Goal: Check status: Check status

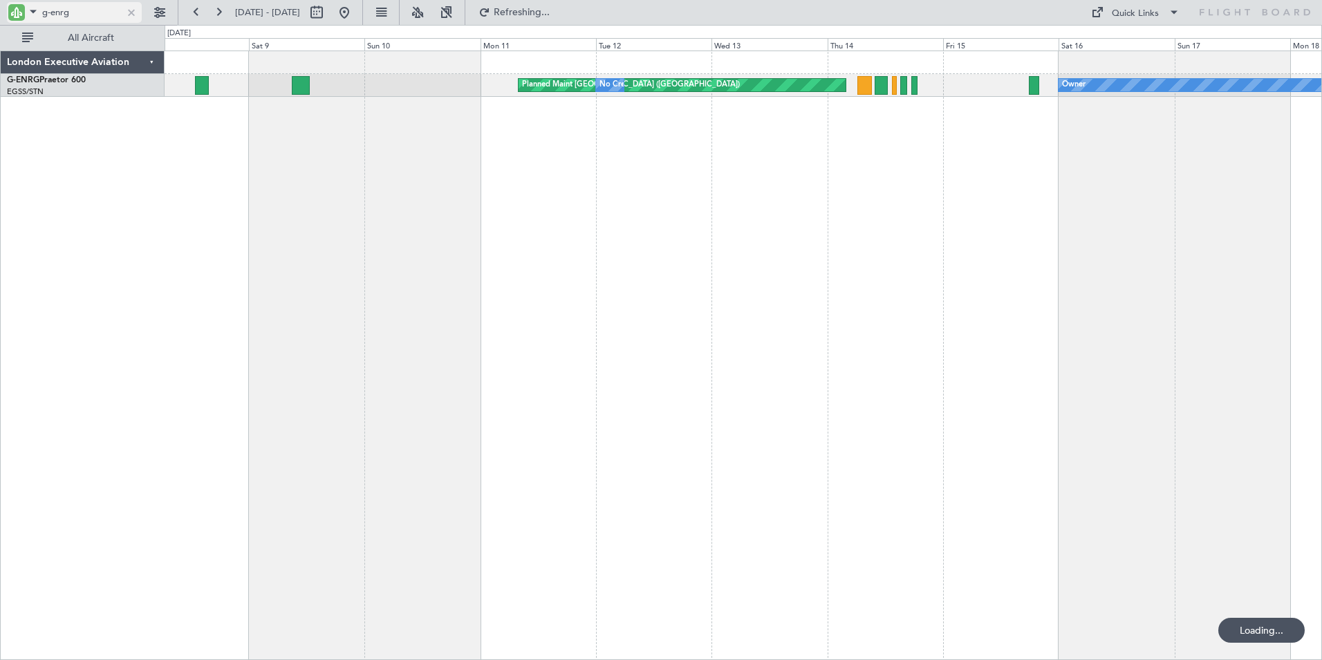
click at [78, 12] on input "g-enrg" at bounding box center [82, 12] width 80 height 21
drag, startPoint x: 64, startPoint y: 14, endPoint x: -3, endPoint y: -37, distance: 84.0
click at [0, 0] on html "g-enrg [DATE] - [DATE] Refresh Quick Links All Aircraft Owner Planned Maint [GE…" at bounding box center [661, 330] width 1322 height 660
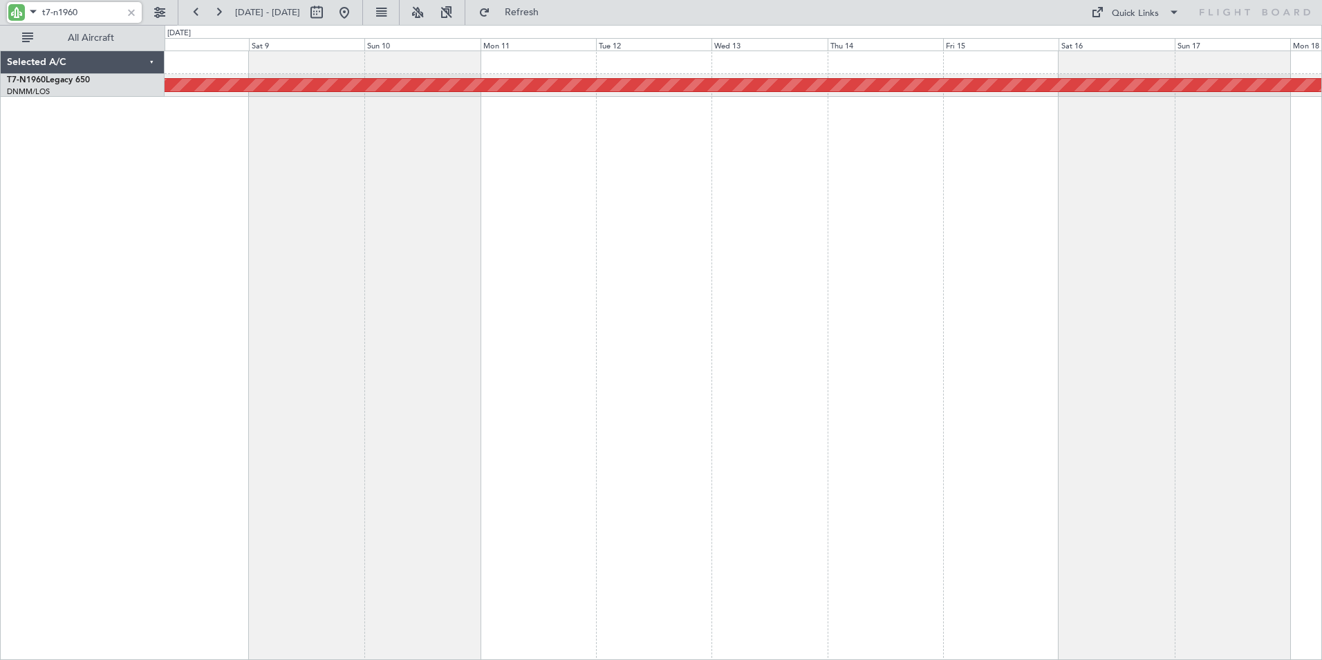
type input "t7-n1960"
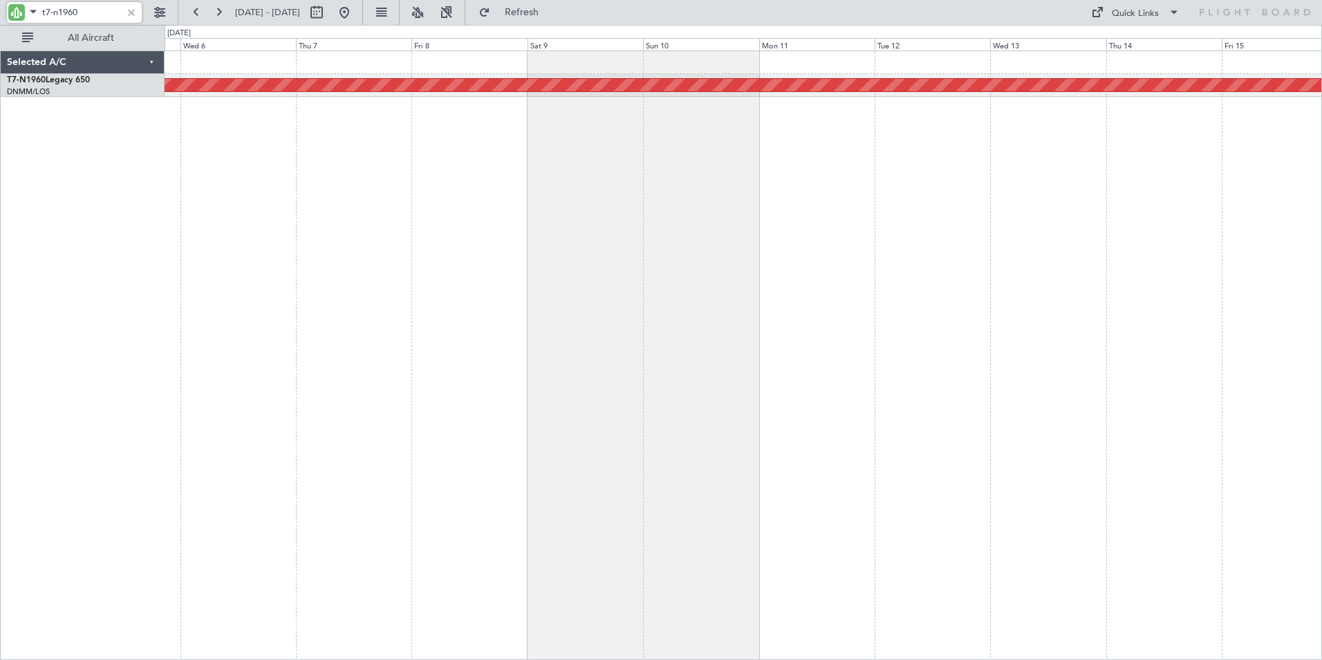
click at [931, 225] on div "Planned Maint [GEOGRAPHIC_DATA] ([GEOGRAPHIC_DATA])" at bounding box center [744, 354] width 1158 height 609
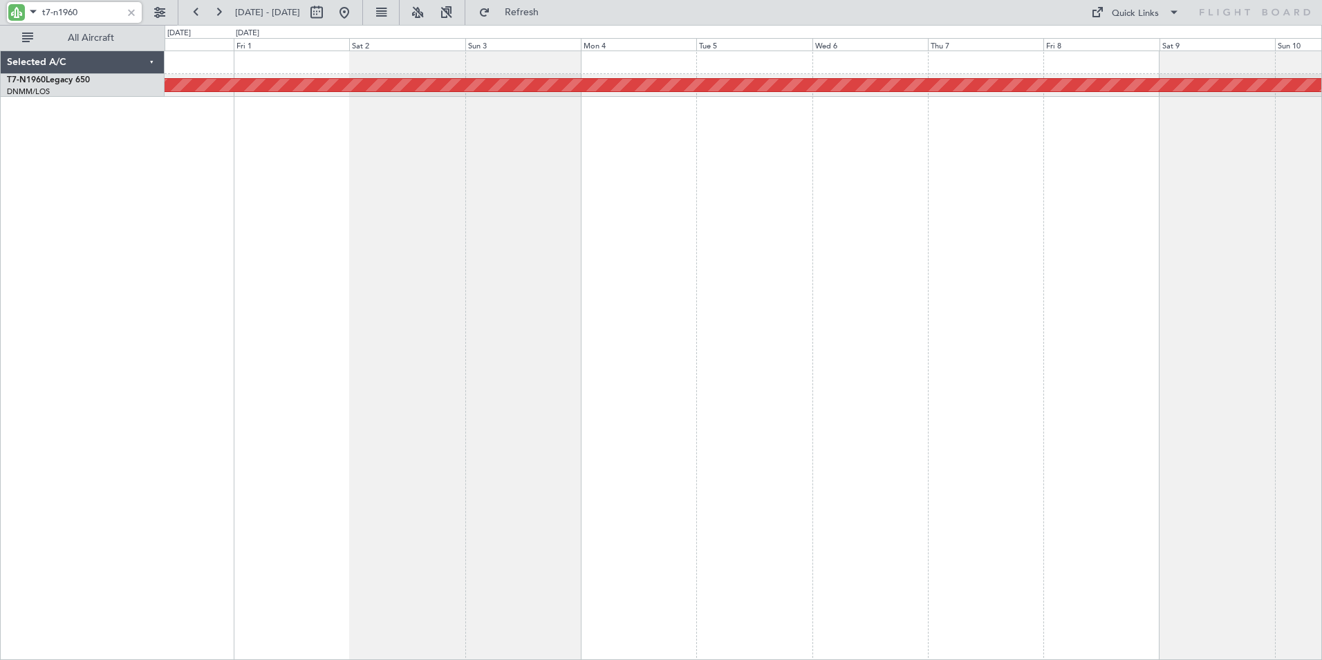
click at [1018, 199] on div "Planned Maint [GEOGRAPHIC_DATA] ([GEOGRAPHIC_DATA])" at bounding box center [744, 354] width 1158 height 609
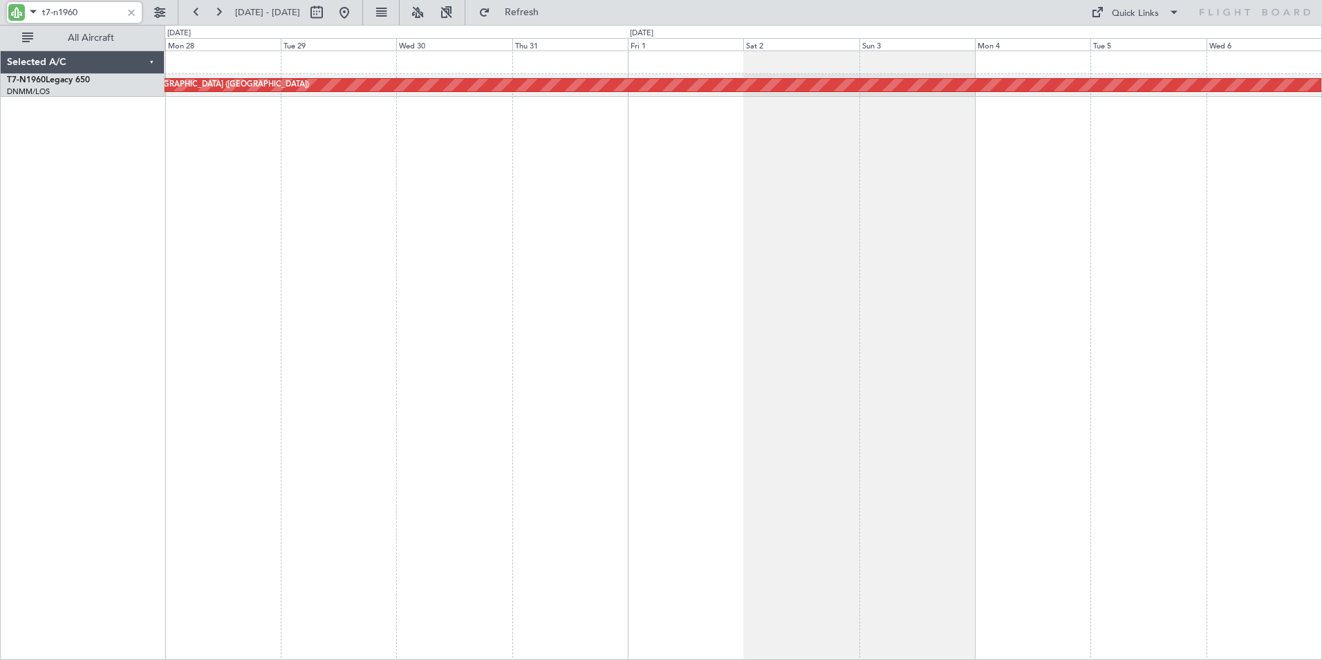
click at [937, 210] on div "Planned Maint [GEOGRAPHIC_DATA] ([GEOGRAPHIC_DATA])" at bounding box center [744, 354] width 1158 height 609
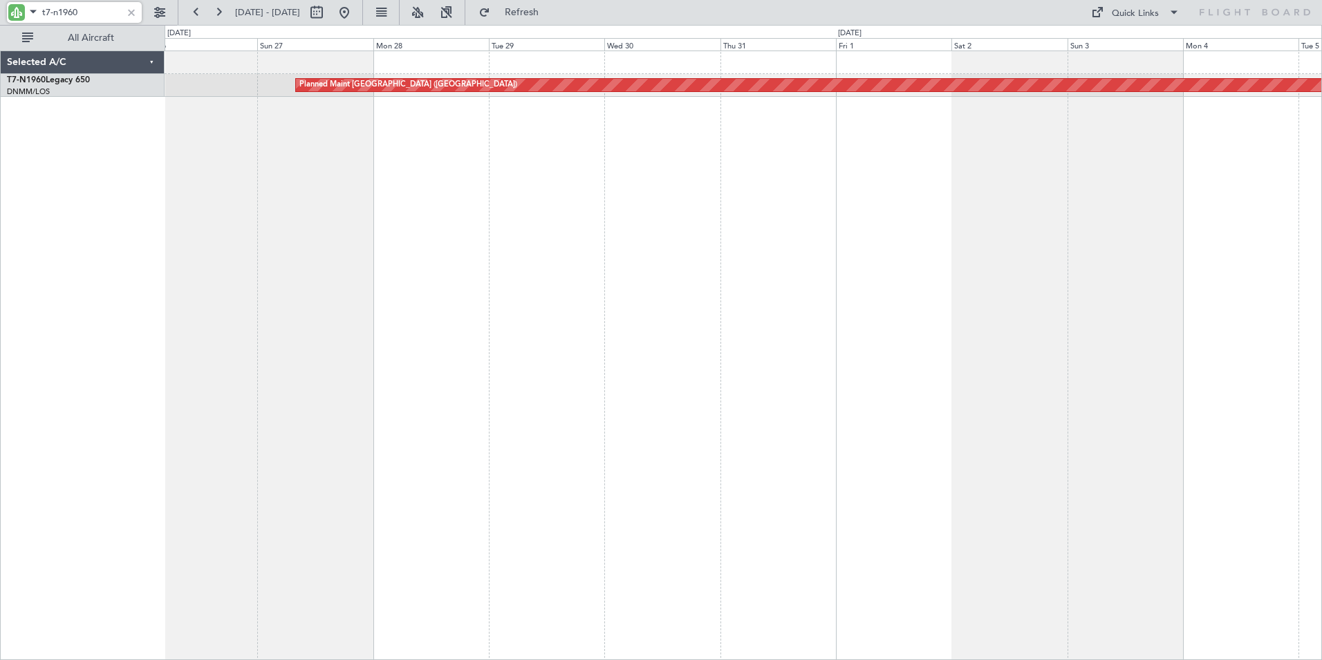
click at [0, 218] on html "t7-n1960 [DATE] - [DATE] Refresh Quick Links All Aircraft Planned Maint [GEOGRA…" at bounding box center [661, 330] width 1322 height 660
click at [84, 177] on div "Planned Maint [GEOGRAPHIC_DATA] ([GEOGRAPHIC_DATA]) Selected A/C T7-N1960 Legac…" at bounding box center [661, 342] width 1322 height 635
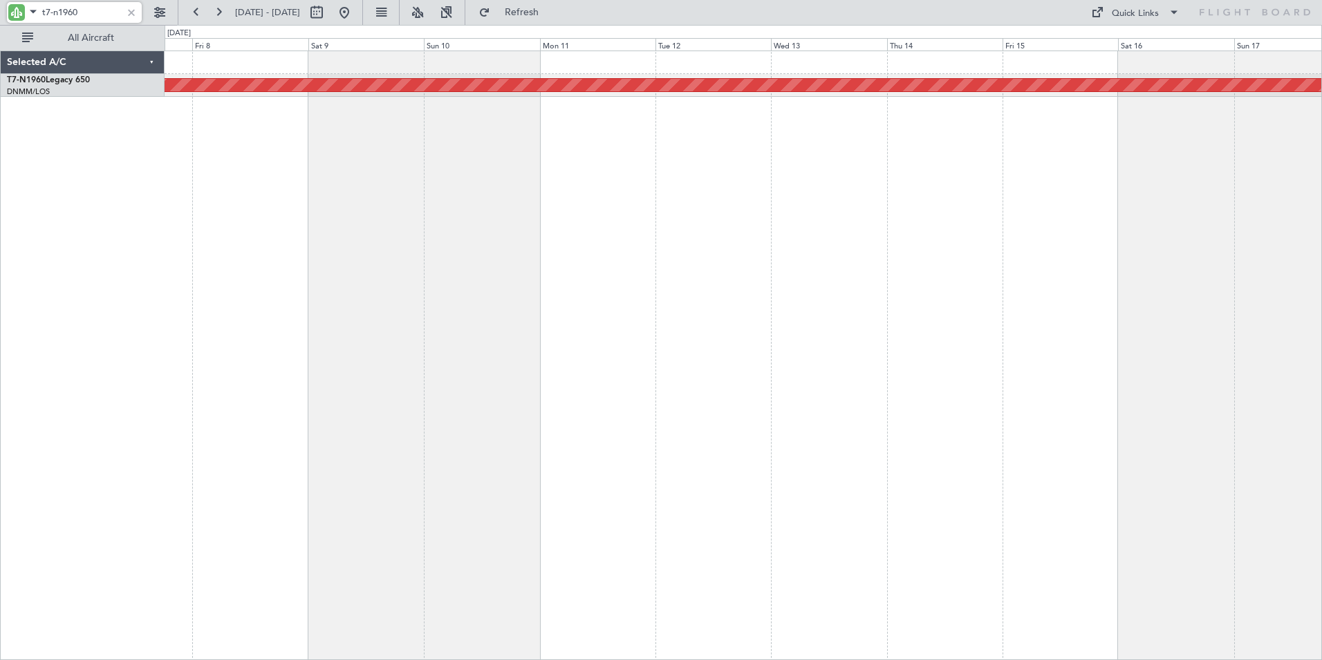
click at [176, 149] on div "Planned Maint [GEOGRAPHIC_DATA] ([GEOGRAPHIC_DATA])" at bounding box center [744, 354] width 1158 height 609
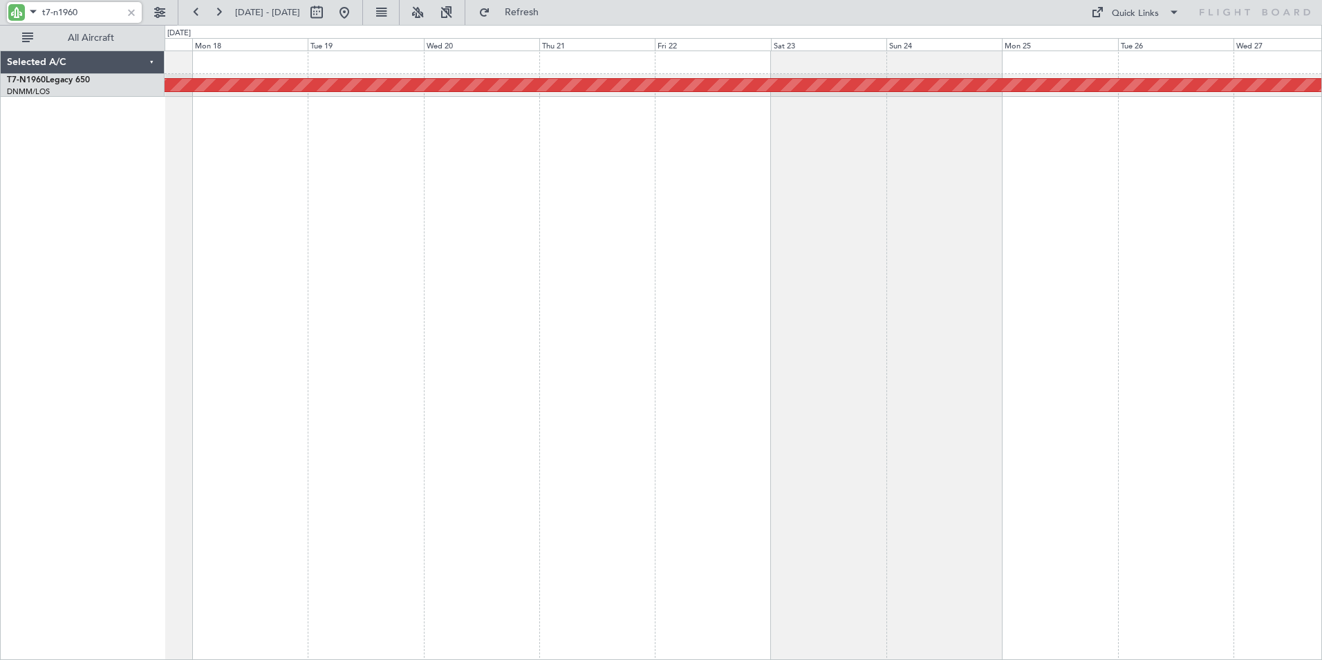
click at [185, 186] on div "Planned Maint [GEOGRAPHIC_DATA] ([GEOGRAPHIC_DATA])" at bounding box center [744, 354] width 1158 height 609
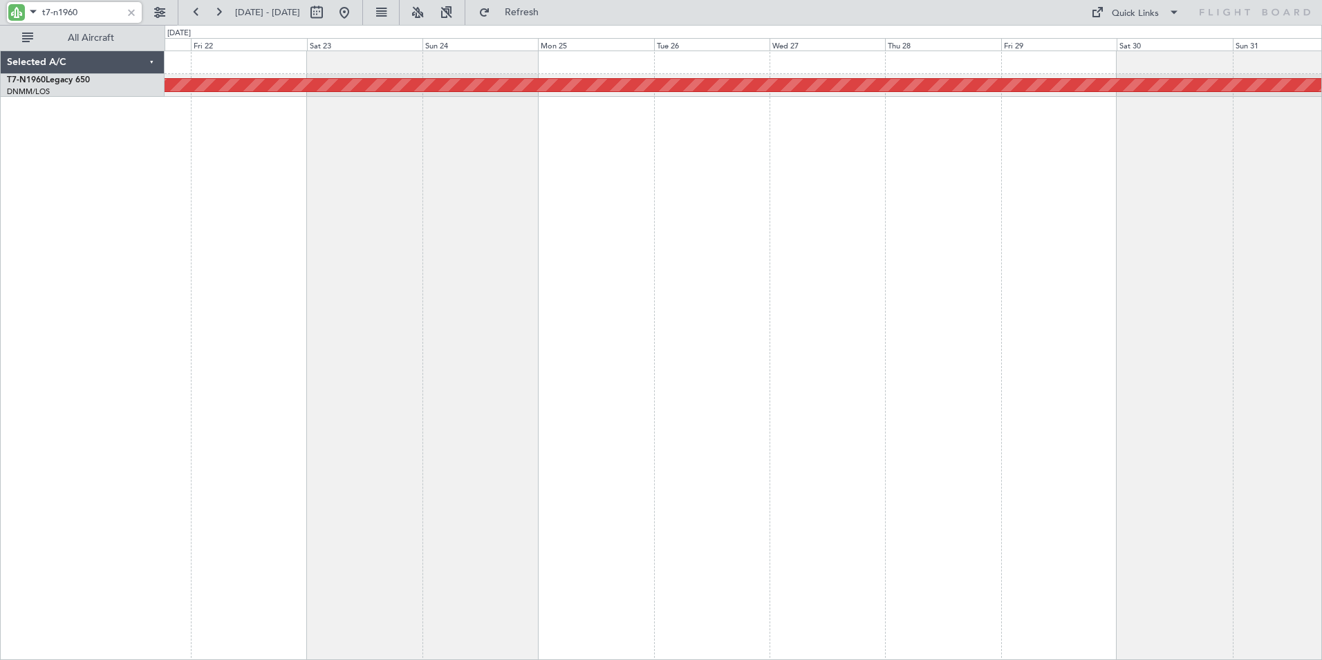
click at [169, 178] on div "Planned Maint [GEOGRAPHIC_DATA] ([GEOGRAPHIC_DATA])" at bounding box center [744, 354] width 1158 height 609
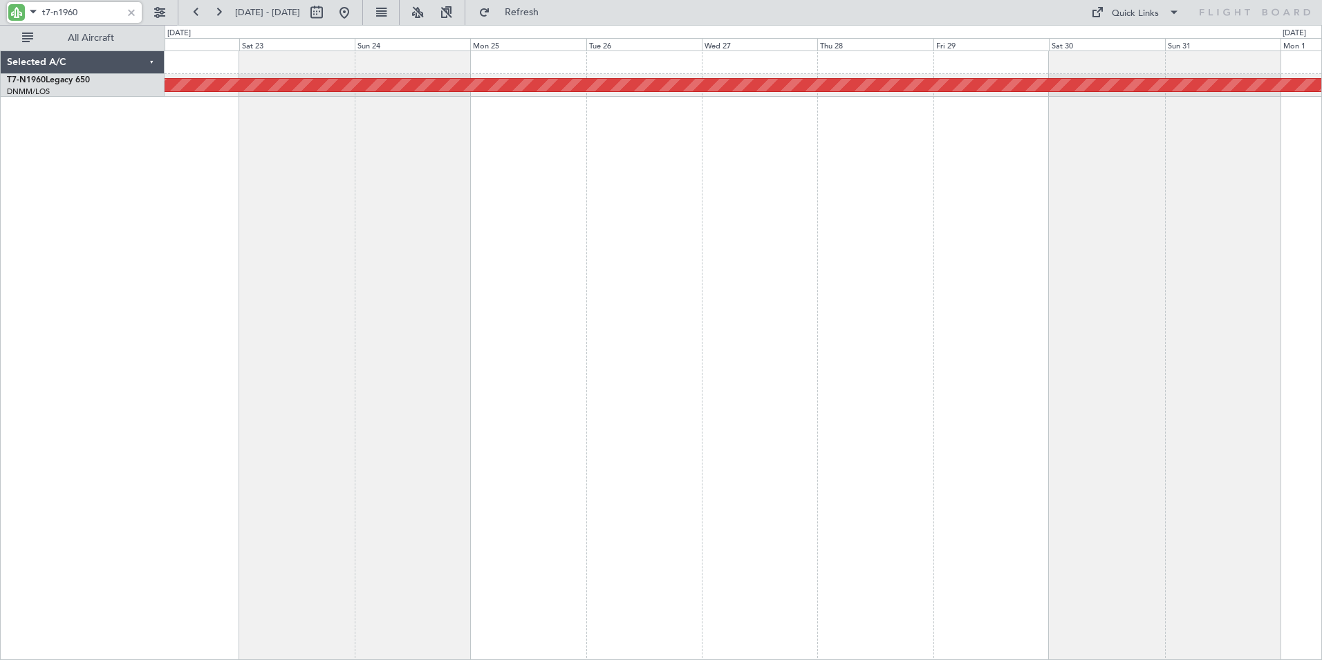
click at [217, 187] on div "Planned Maint [GEOGRAPHIC_DATA] ([GEOGRAPHIC_DATA])" at bounding box center [744, 354] width 1158 height 609
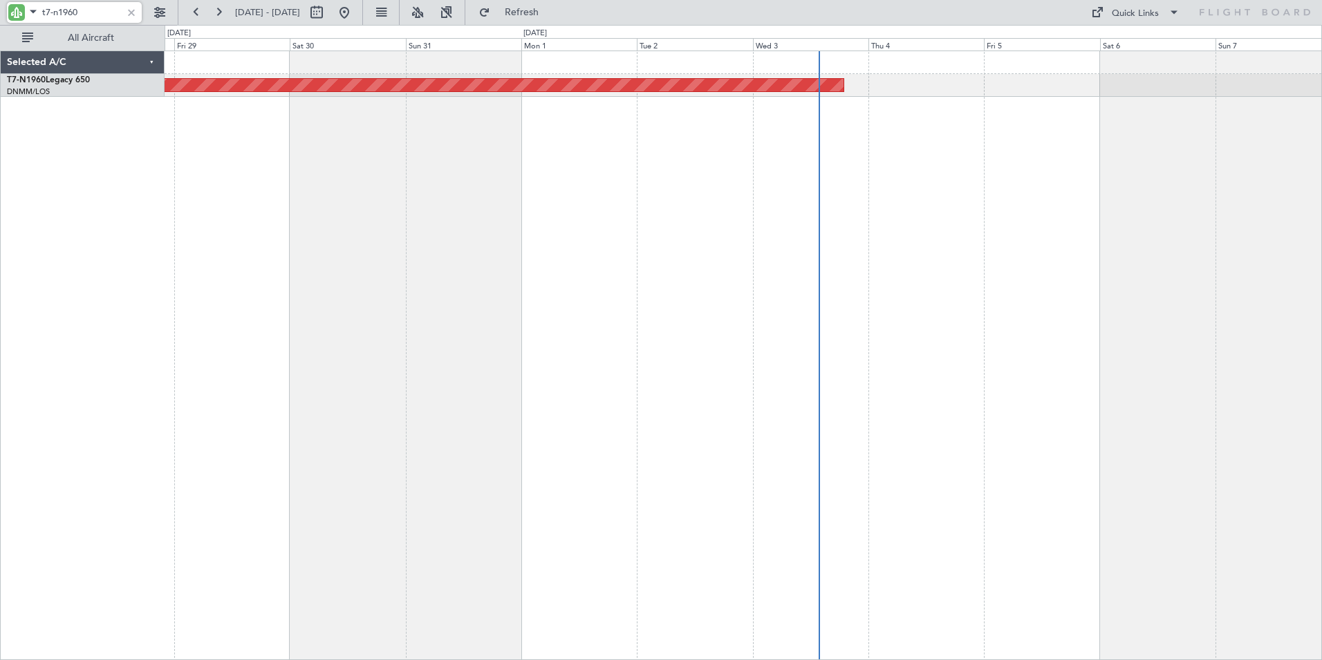
click at [642, 225] on div "Planned Maint [GEOGRAPHIC_DATA] ([GEOGRAPHIC_DATA])" at bounding box center [744, 354] width 1158 height 609
click at [1120, 244] on div "Planned Maint [GEOGRAPHIC_DATA] ([GEOGRAPHIC_DATA])" at bounding box center [744, 354] width 1158 height 609
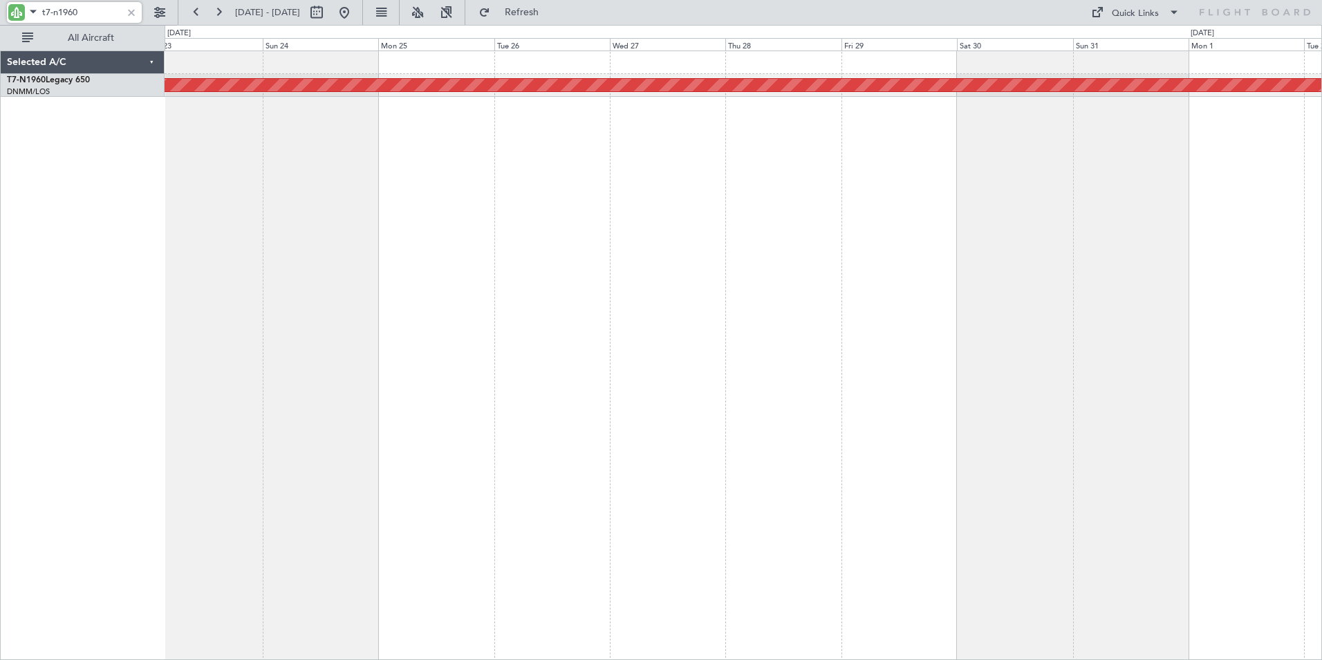
click at [1041, 217] on div "Planned Maint [GEOGRAPHIC_DATA] ([GEOGRAPHIC_DATA])" at bounding box center [744, 354] width 1158 height 609
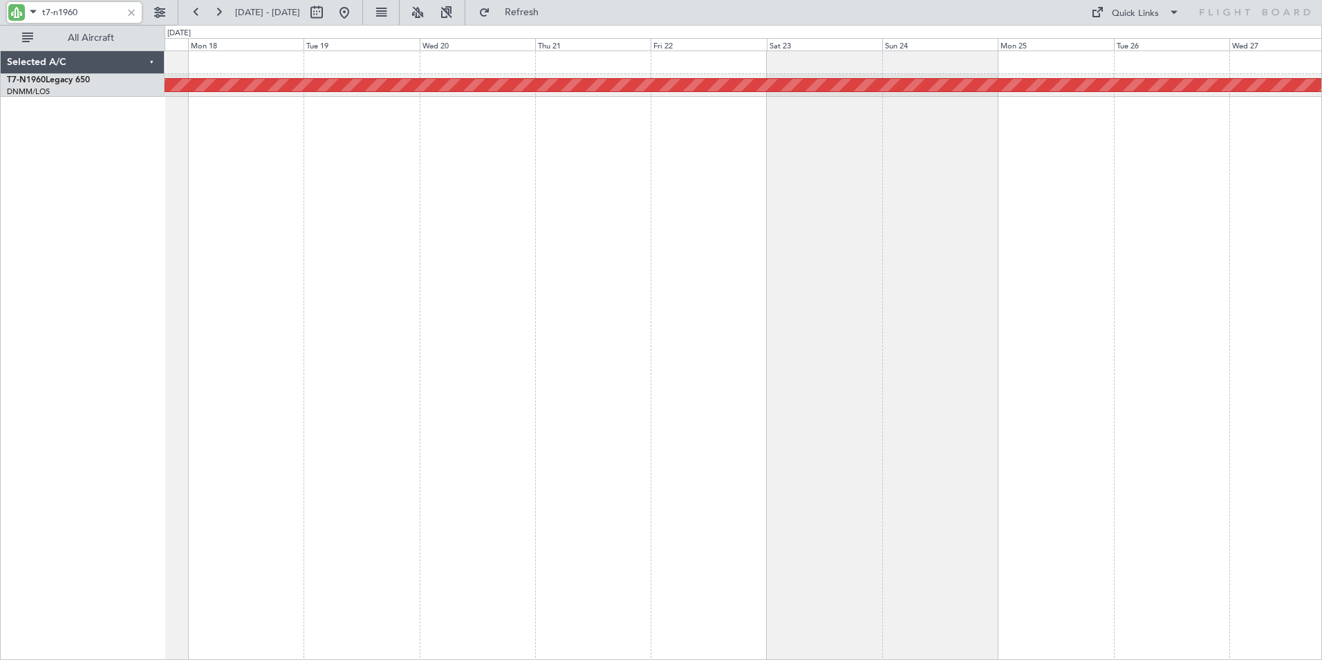
click at [969, 190] on div "Planned Maint [GEOGRAPHIC_DATA] ([GEOGRAPHIC_DATA])" at bounding box center [744, 354] width 1158 height 609
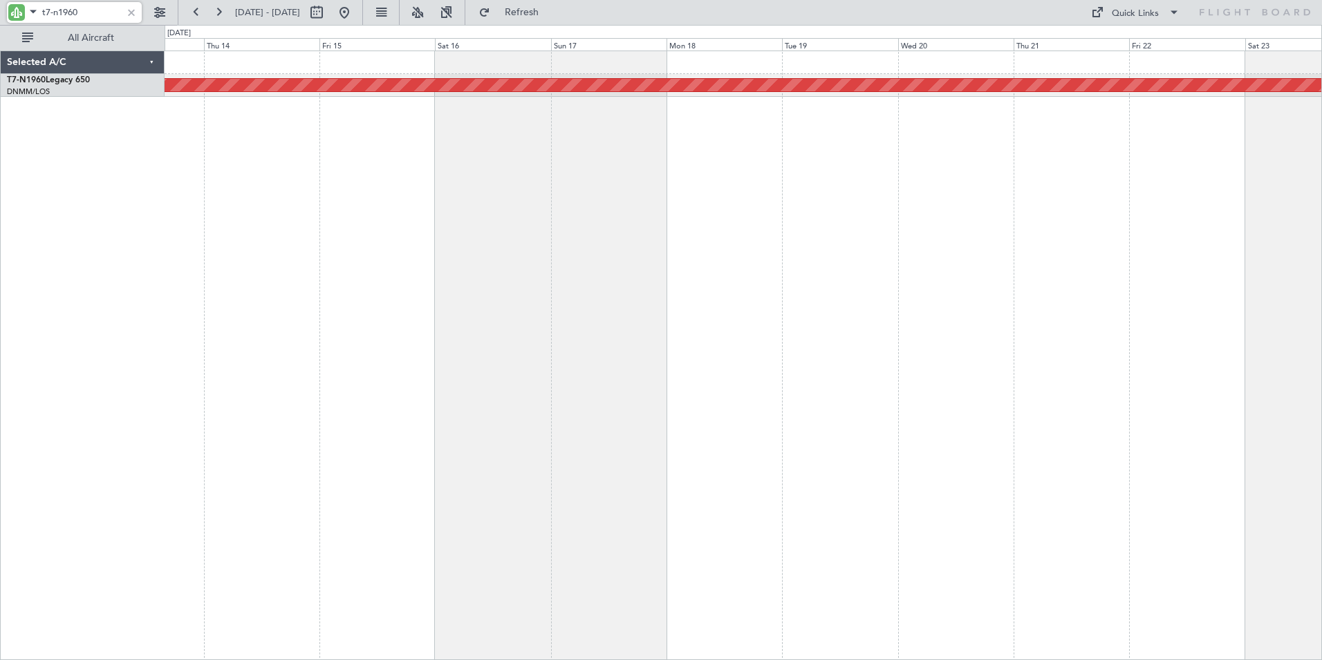
click at [952, 183] on div "Planned Maint [GEOGRAPHIC_DATA] ([GEOGRAPHIC_DATA])" at bounding box center [744, 354] width 1158 height 609
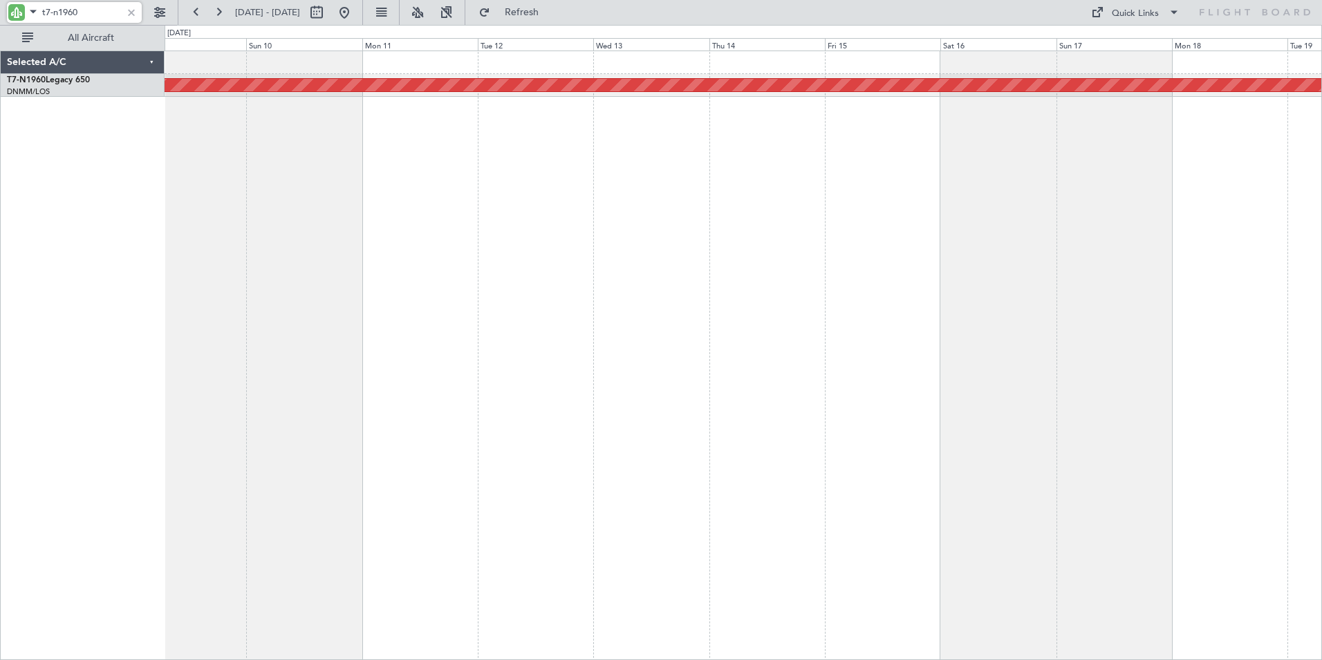
click at [1012, 161] on div "Planned Maint [GEOGRAPHIC_DATA] ([GEOGRAPHIC_DATA])" at bounding box center [744, 354] width 1158 height 609
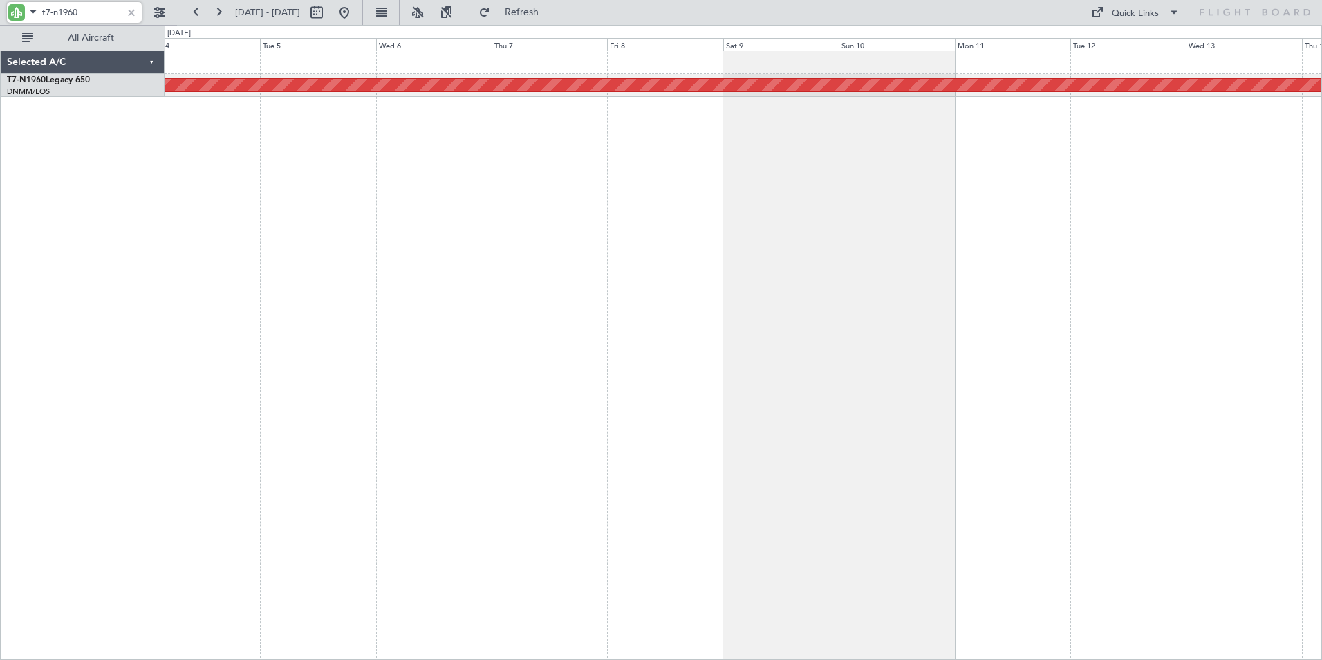
click at [811, 150] on div "Planned Maint [GEOGRAPHIC_DATA] ([GEOGRAPHIC_DATA])" at bounding box center [744, 354] width 1158 height 609
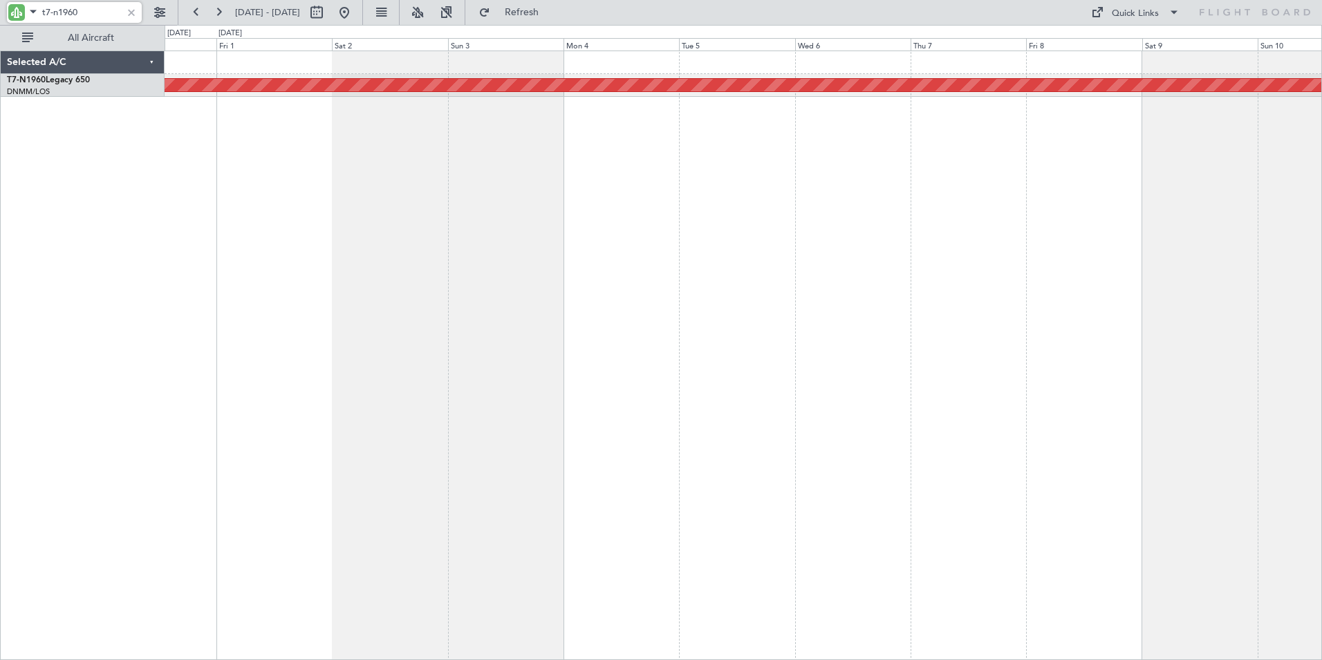
click at [864, 163] on div "Planned Maint [GEOGRAPHIC_DATA] ([GEOGRAPHIC_DATA])" at bounding box center [744, 354] width 1158 height 609
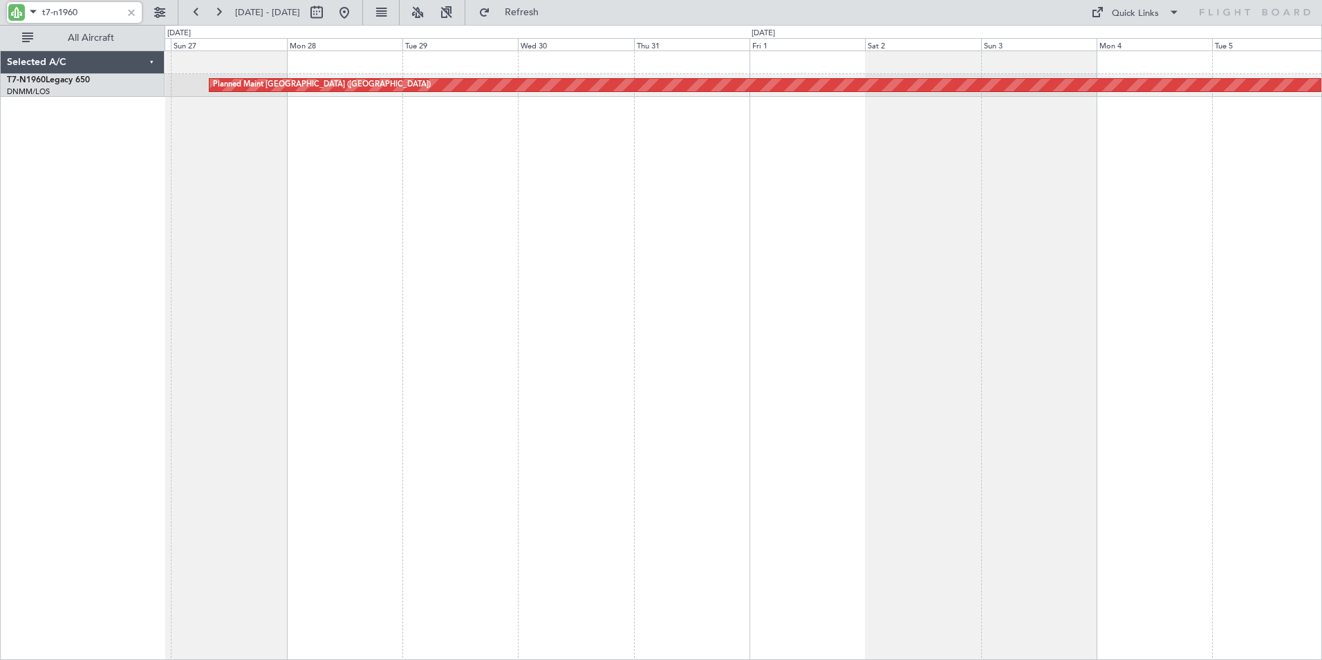
click at [831, 179] on div "Planned Maint [GEOGRAPHIC_DATA] ([GEOGRAPHIC_DATA])" at bounding box center [744, 354] width 1158 height 609
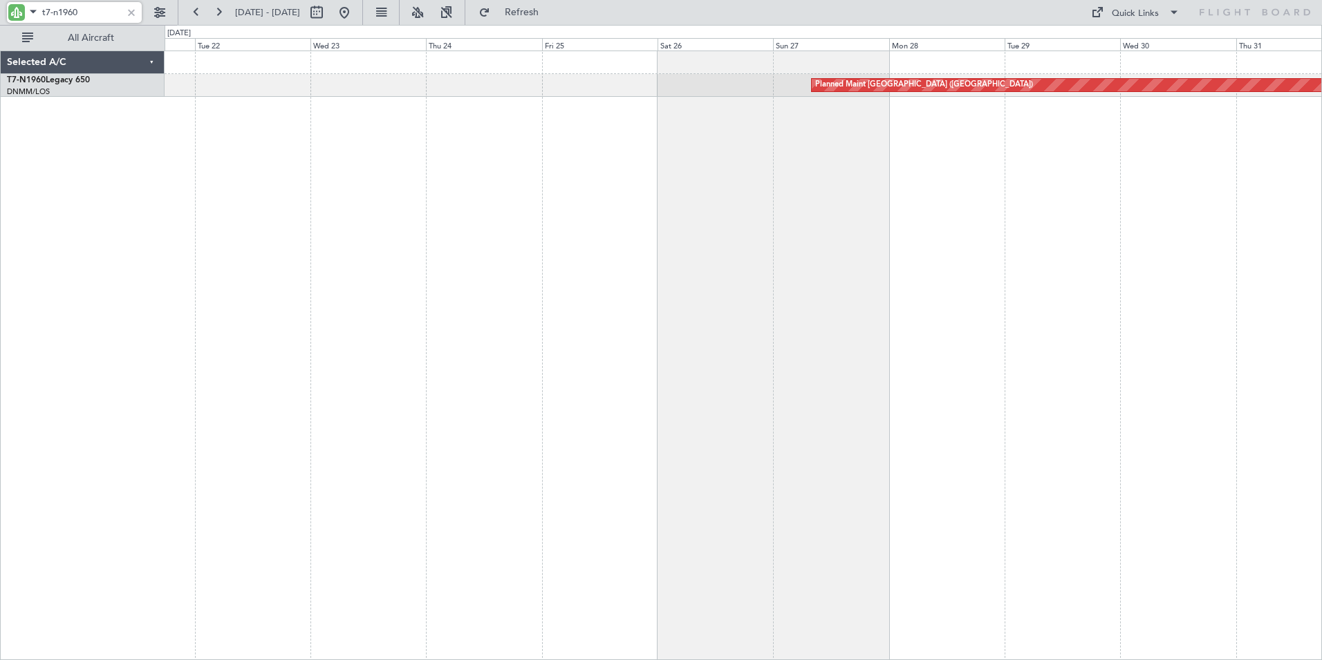
click at [571, 163] on div "Planned Maint [GEOGRAPHIC_DATA] ([GEOGRAPHIC_DATA])" at bounding box center [744, 354] width 1158 height 609
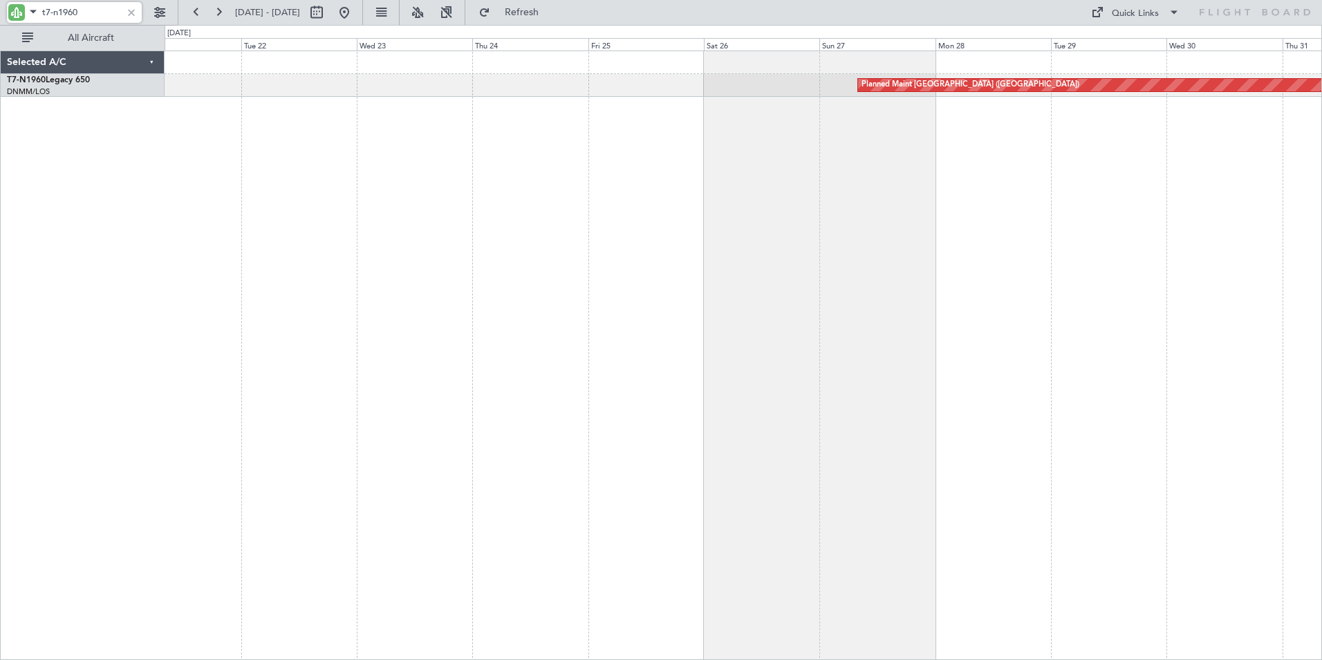
click at [646, 178] on div "Planned Maint [GEOGRAPHIC_DATA] ([GEOGRAPHIC_DATA])" at bounding box center [744, 354] width 1158 height 609
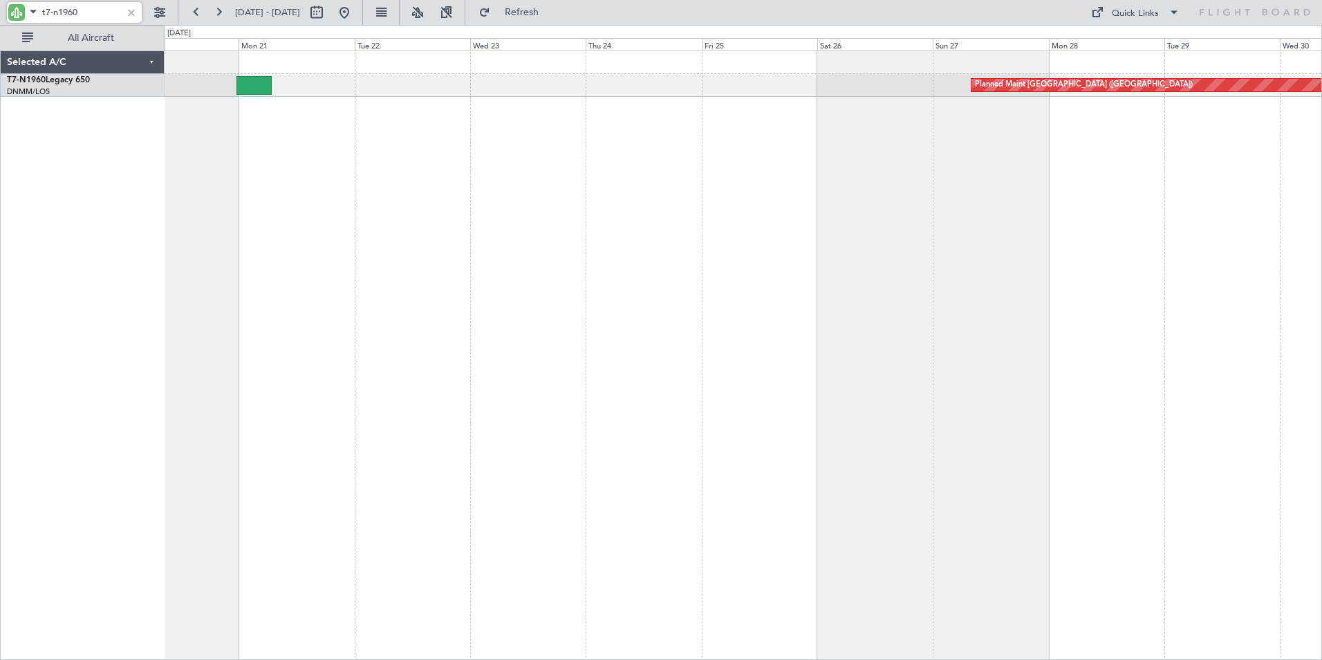
click at [690, 169] on div "Planned Maint [GEOGRAPHIC_DATA] ([GEOGRAPHIC_DATA])" at bounding box center [744, 354] width 1158 height 609
